Goal: Task Accomplishment & Management: Complete application form

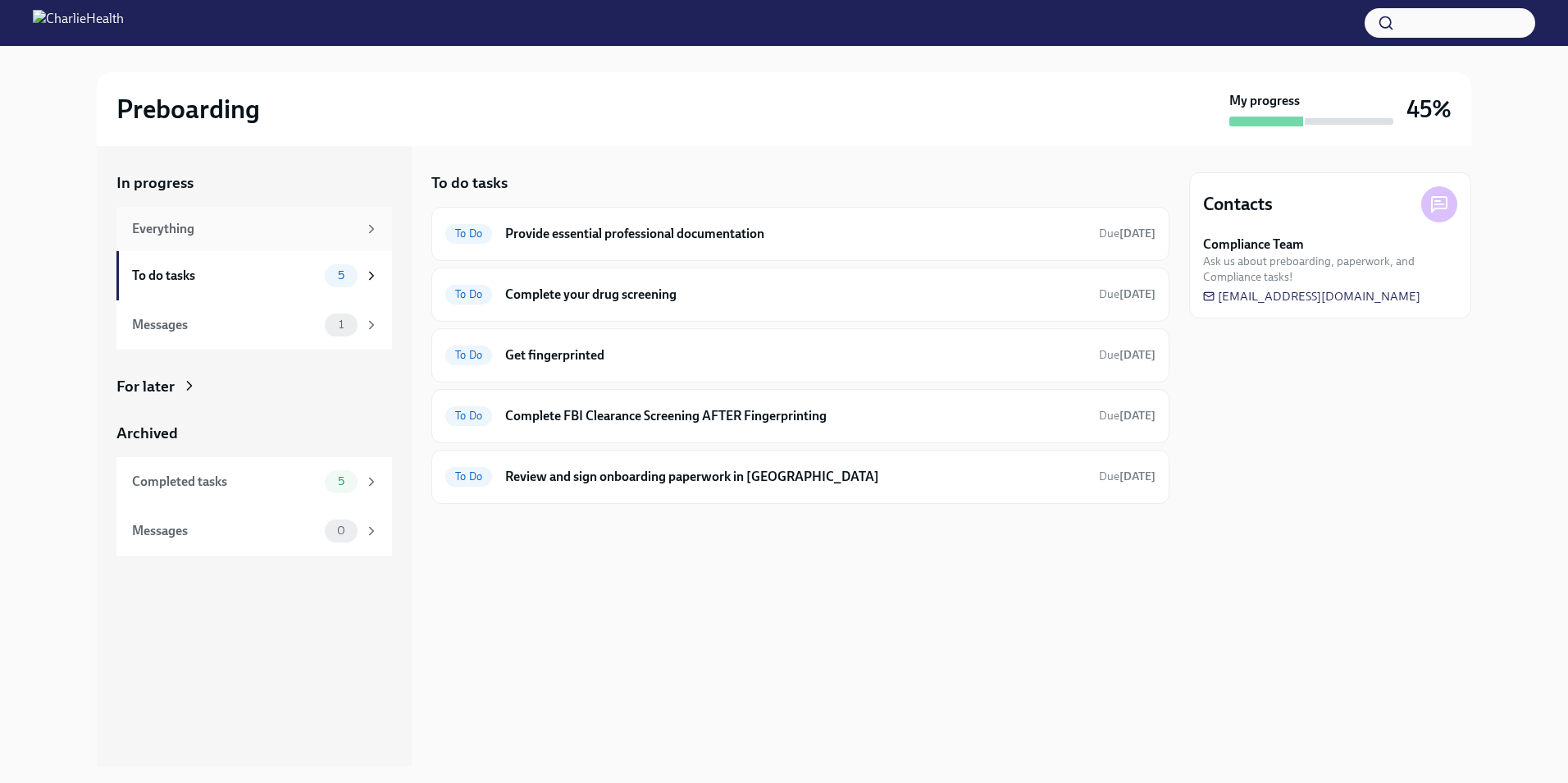
click at [287, 220] on div "Everything" at bounding box center [245, 229] width 225 height 18
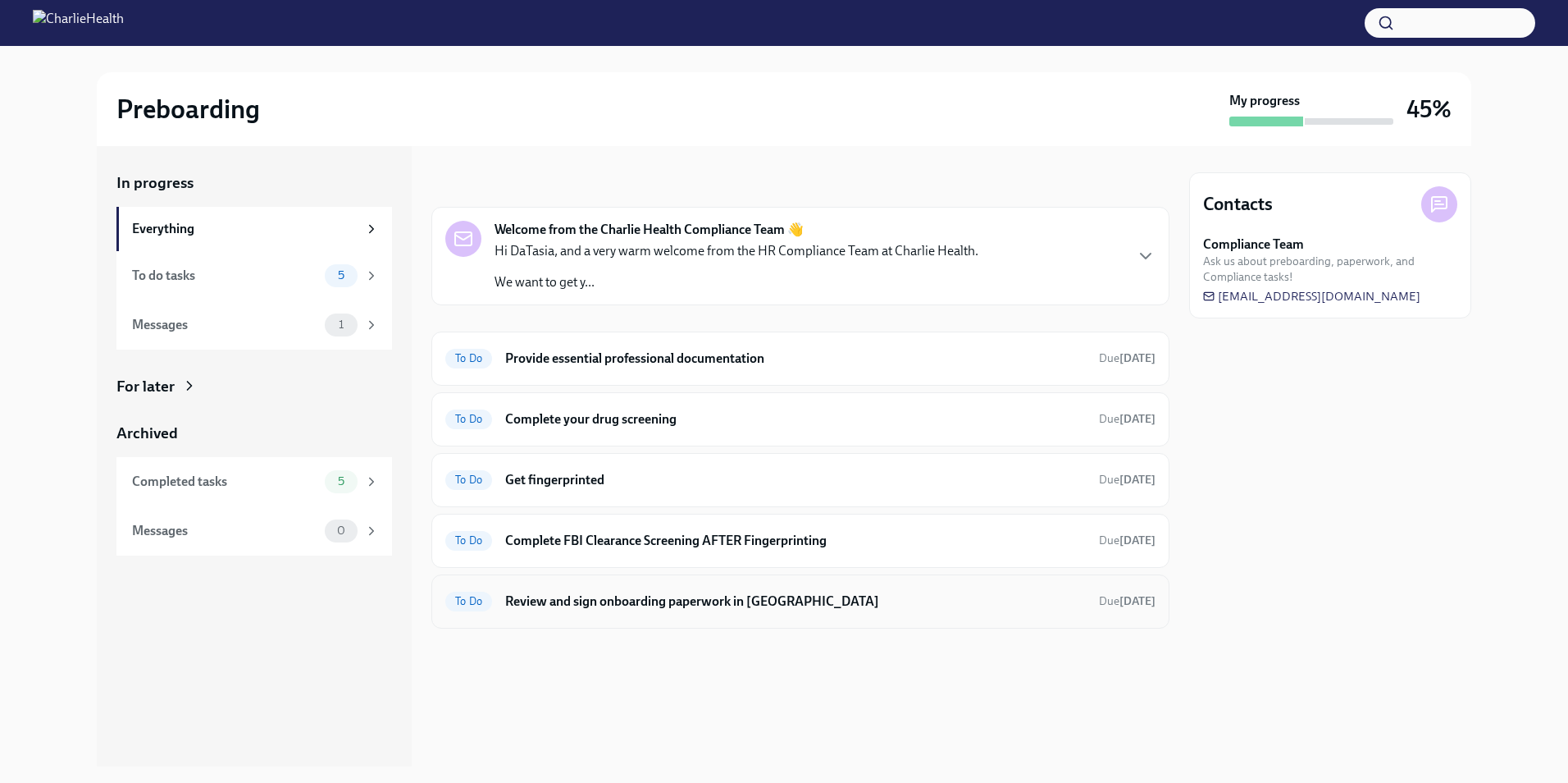
click at [790, 613] on div "To Do Review and sign onboarding paperwork in [GEOGRAPHIC_DATA] Due [DATE]" at bounding box center [800, 601] width 710 height 26
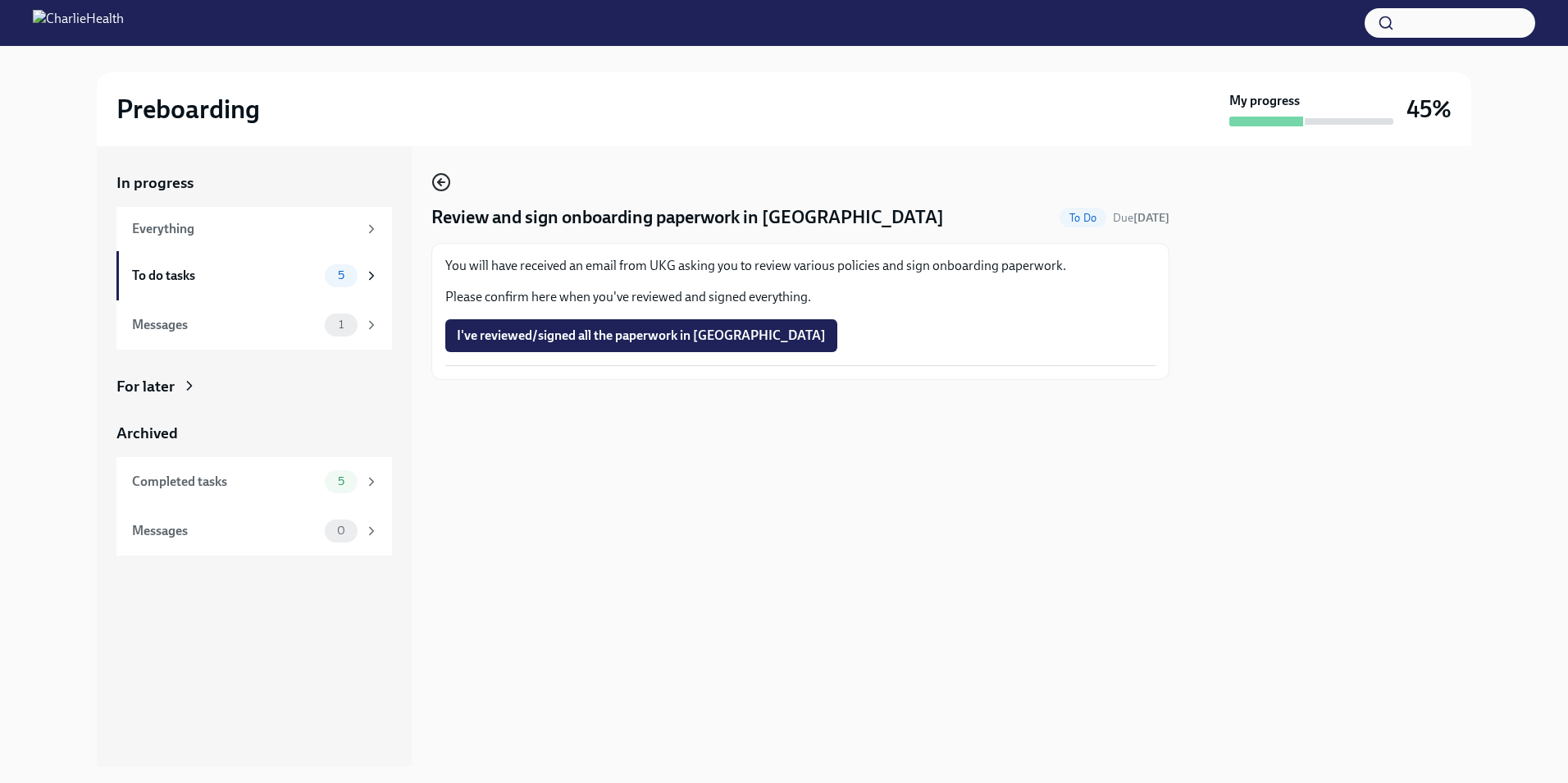
click at [439, 181] on icon "button" at bounding box center [439, 182] width 3 height 7
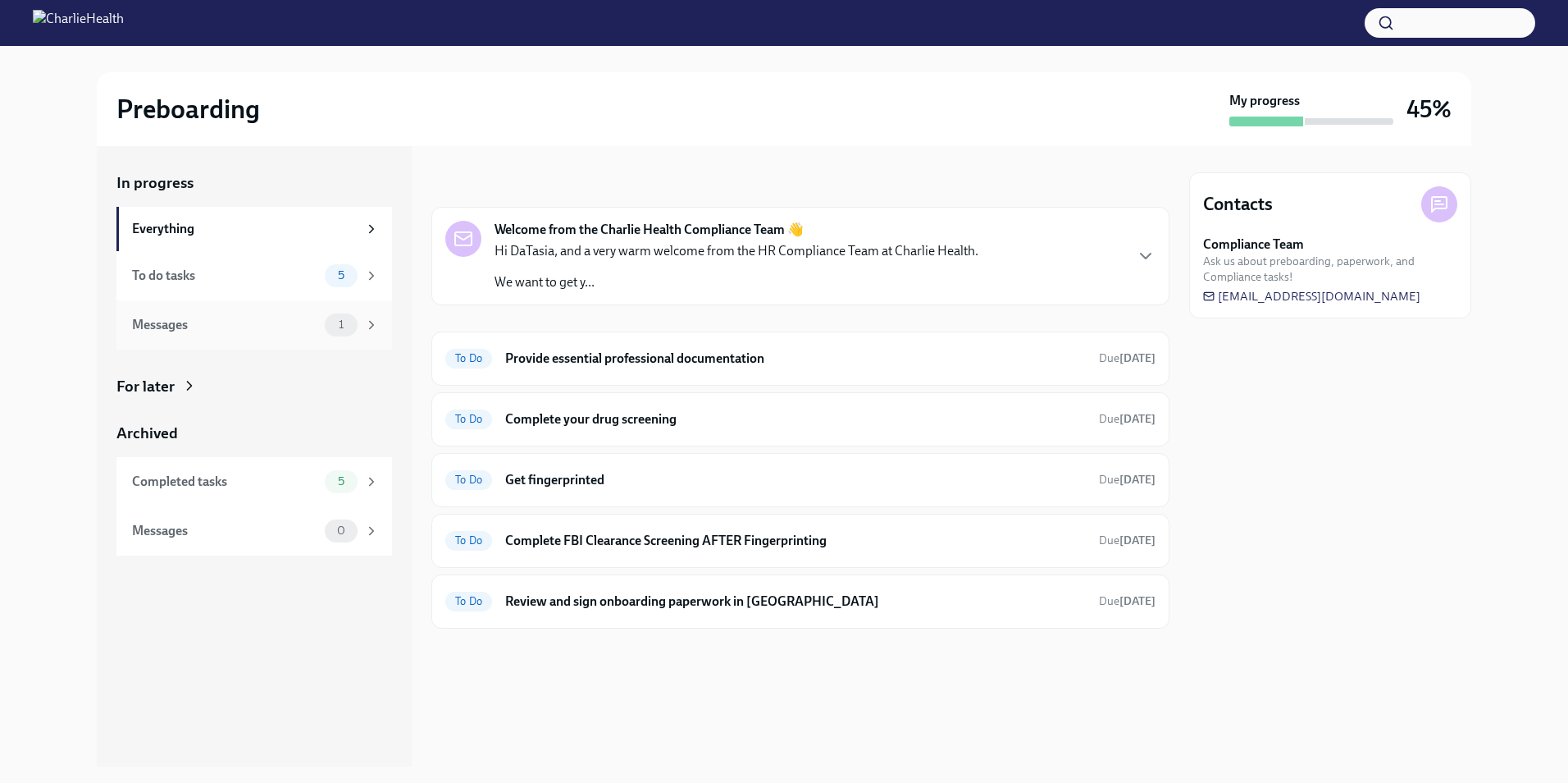
click at [346, 319] on span "1" at bounding box center [341, 324] width 24 height 13
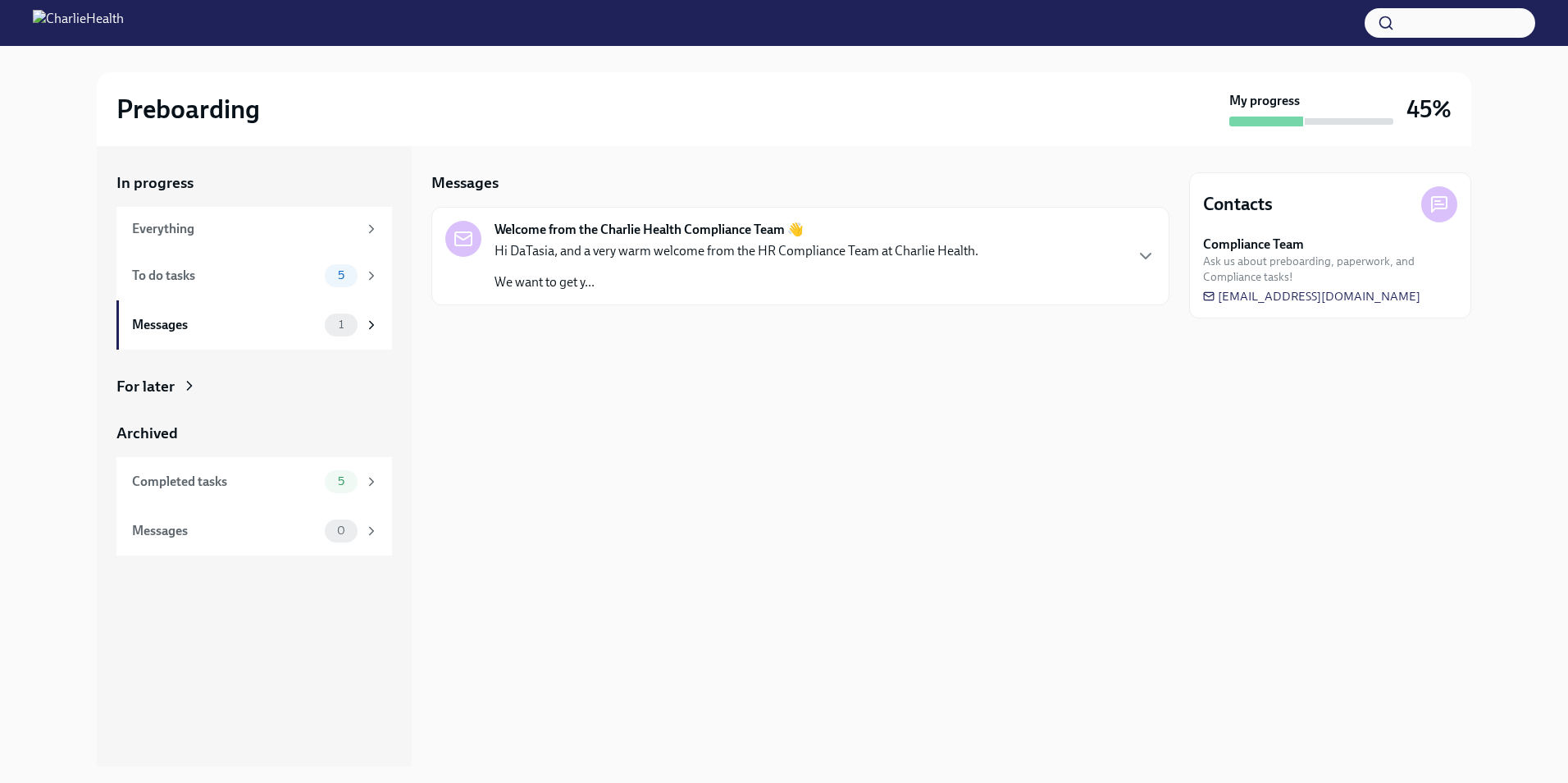
click at [649, 289] on p "We want to get y..." at bounding box center [736, 282] width 484 height 18
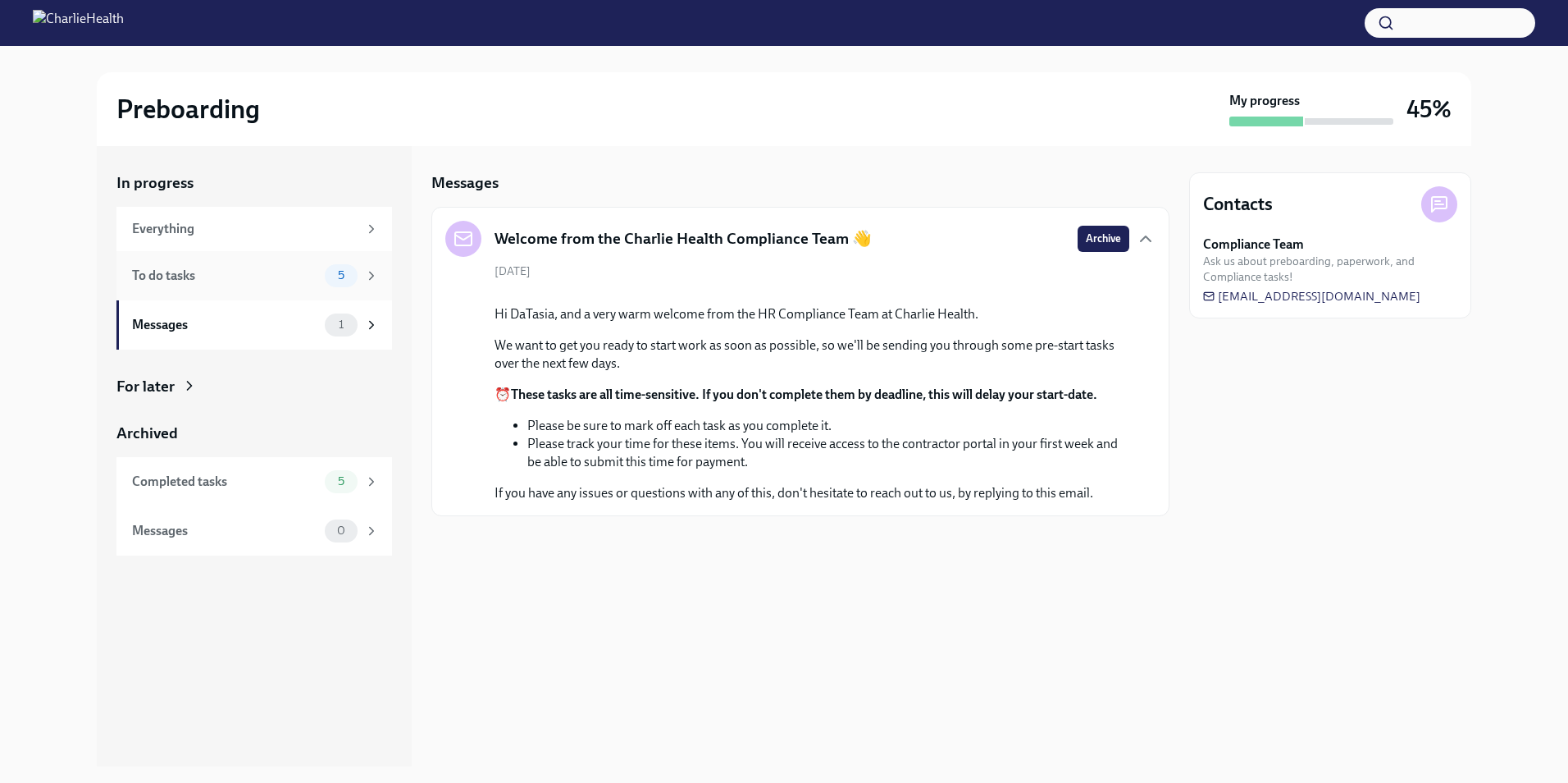
click at [268, 279] on div "To do tasks" at bounding box center [225, 275] width 186 height 18
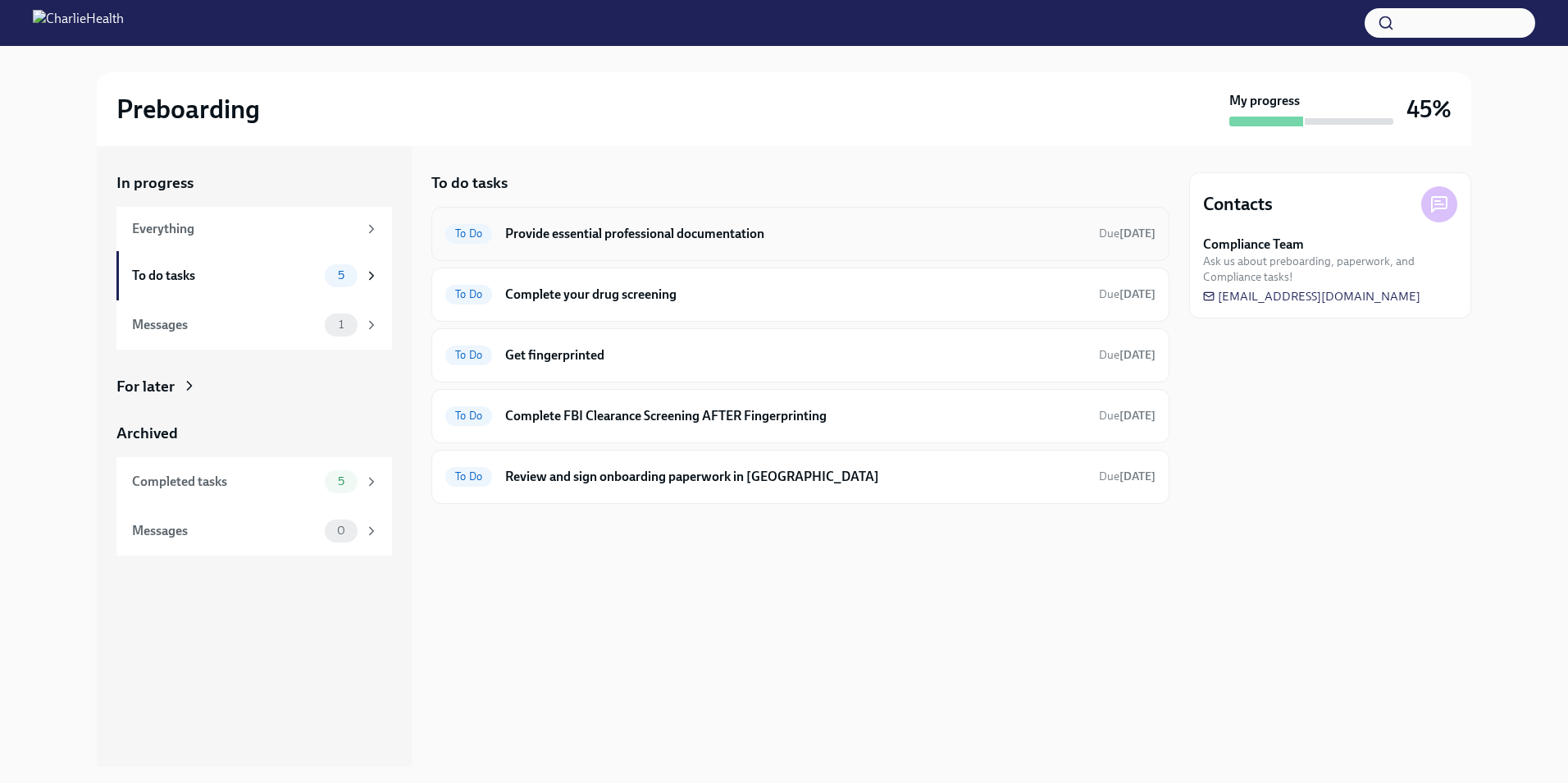
click at [678, 234] on h6 "Provide essential professional documentation" at bounding box center [795, 233] width 580 height 18
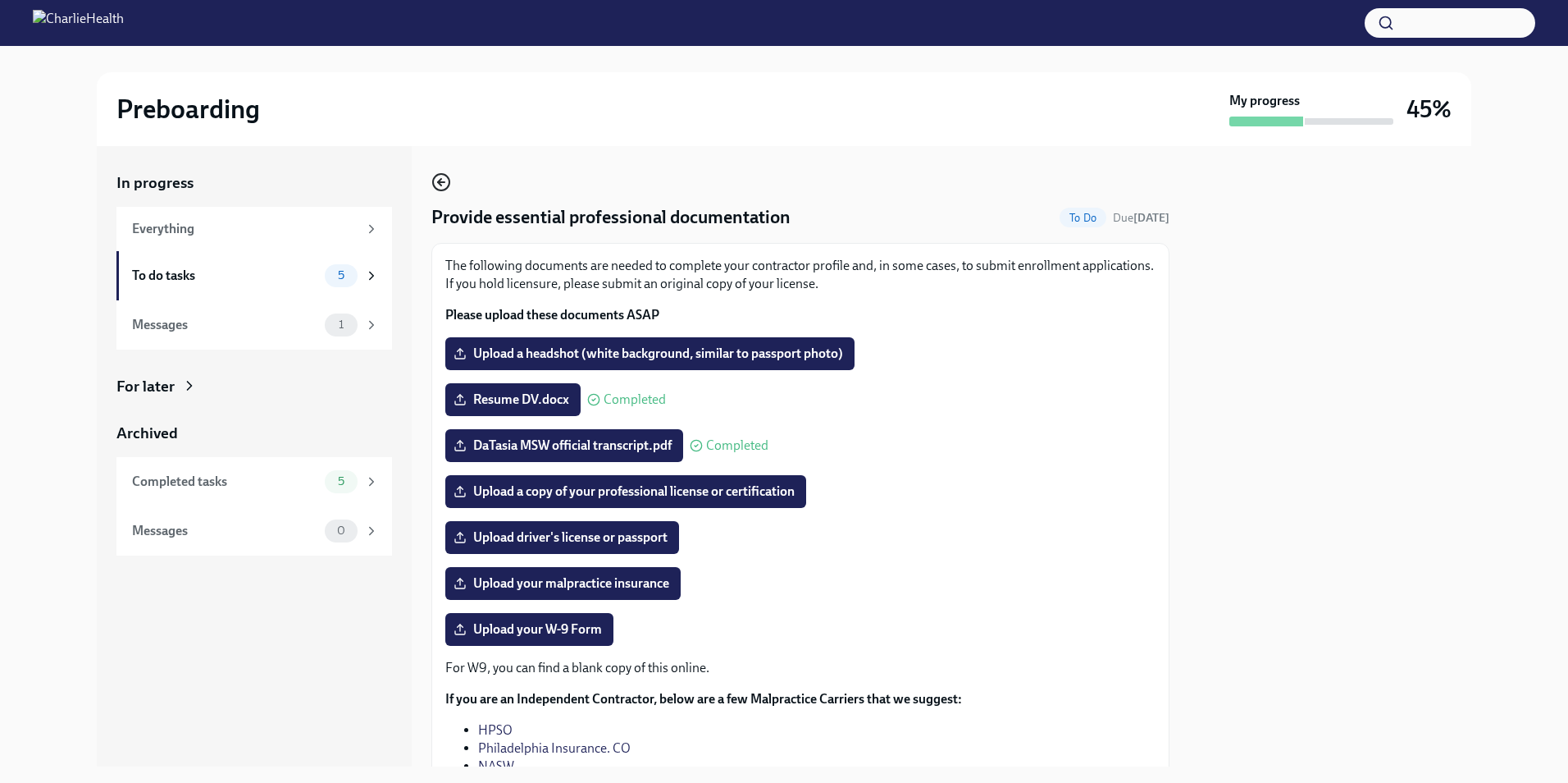
click at [439, 185] on icon "button" at bounding box center [439, 182] width 3 height 7
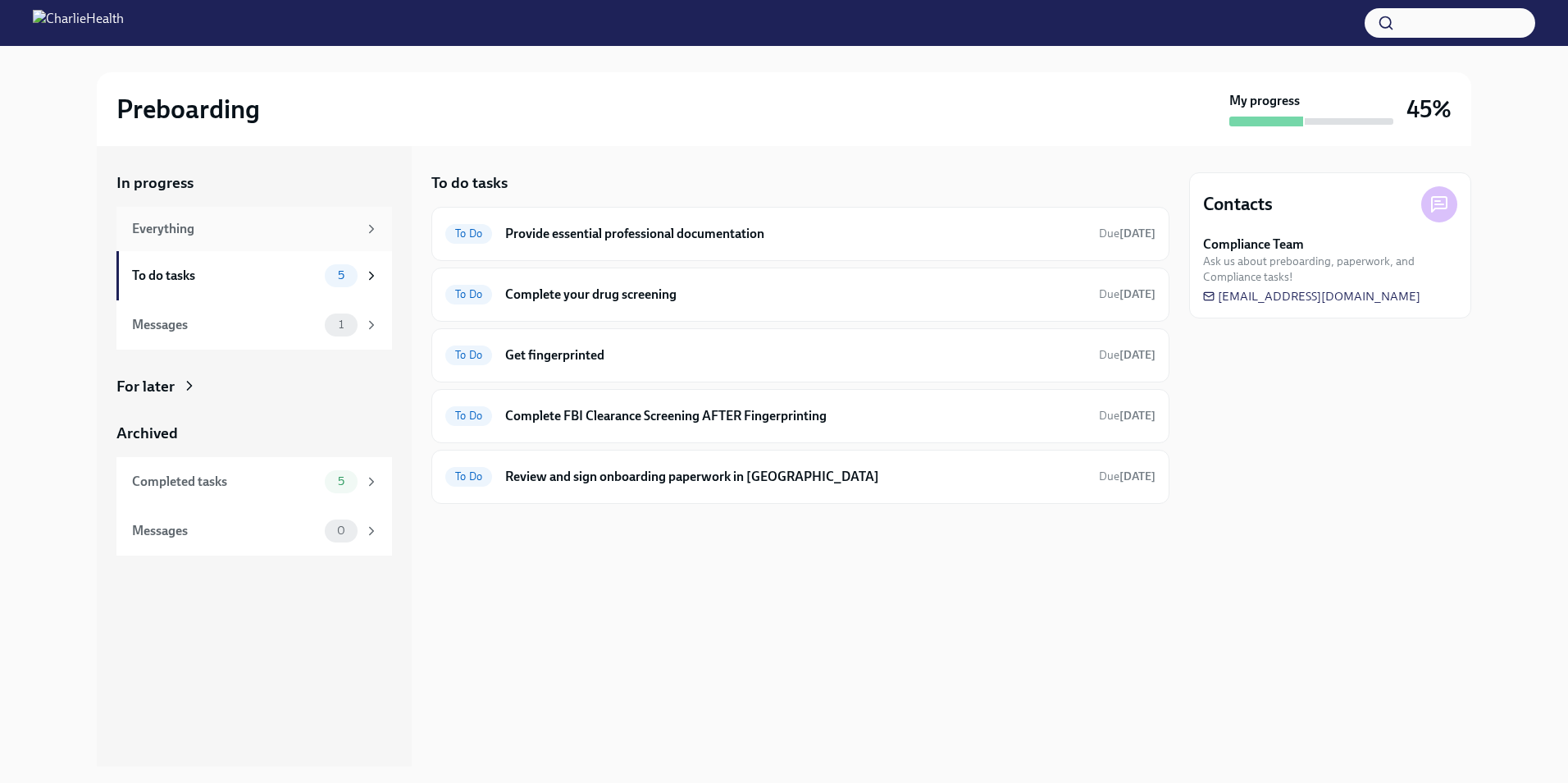
click at [292, 229] on div "Everything" at bounding box center [245, 229] width 225 height 18
